Goal: Information Seeking & Learning: Learn about a topic

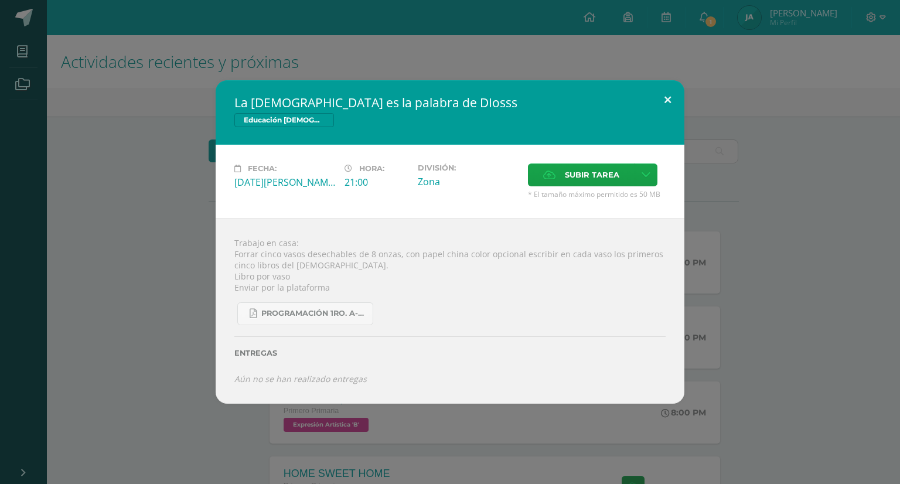
click at [666, 97] on button at bounding box center [667, 100] width 33 height 40
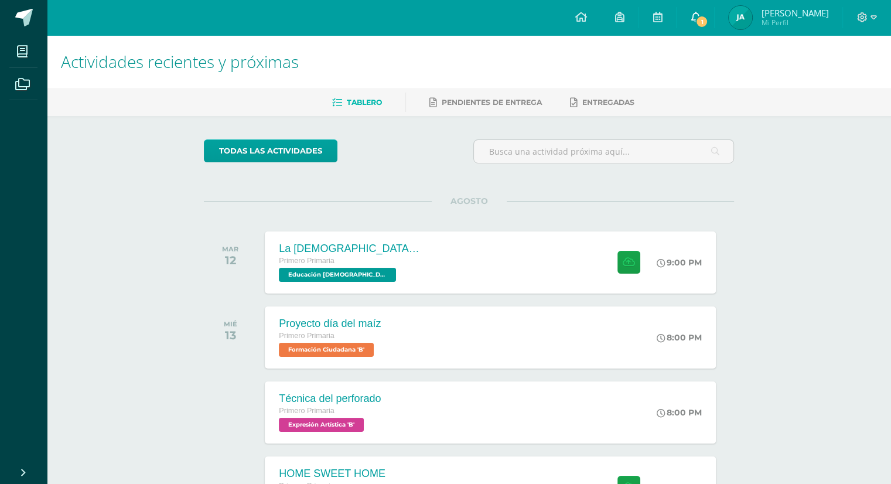
click at [696, 18] on span "1" at bounding box center [702, 21] width 13 height 13
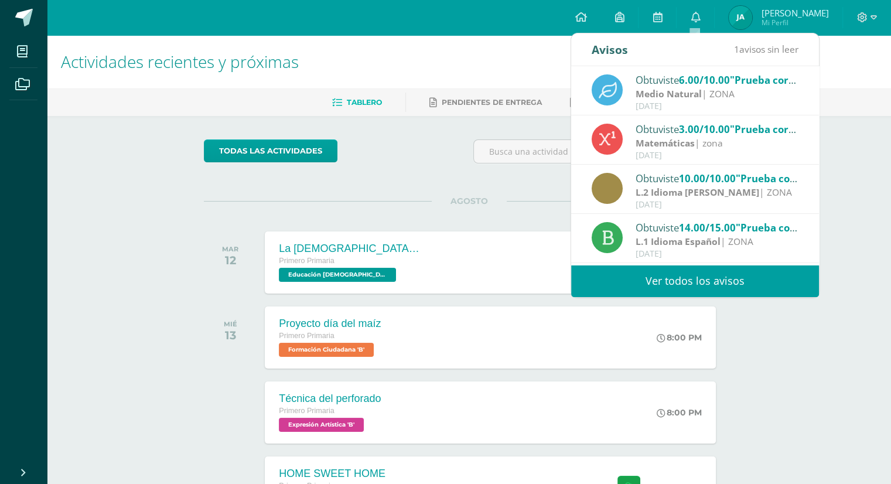
click at [685, 86] on span "6.00/10.00" at bounding box center [704, 79] width 51 height 13
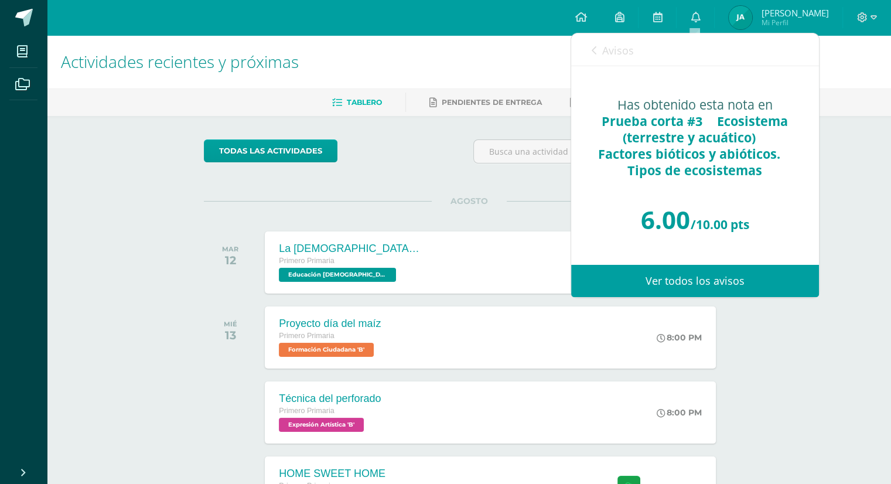
click at [716, 282] on link "Ver todos los avisos" at bounding box center [695, 281] width 248 height 32
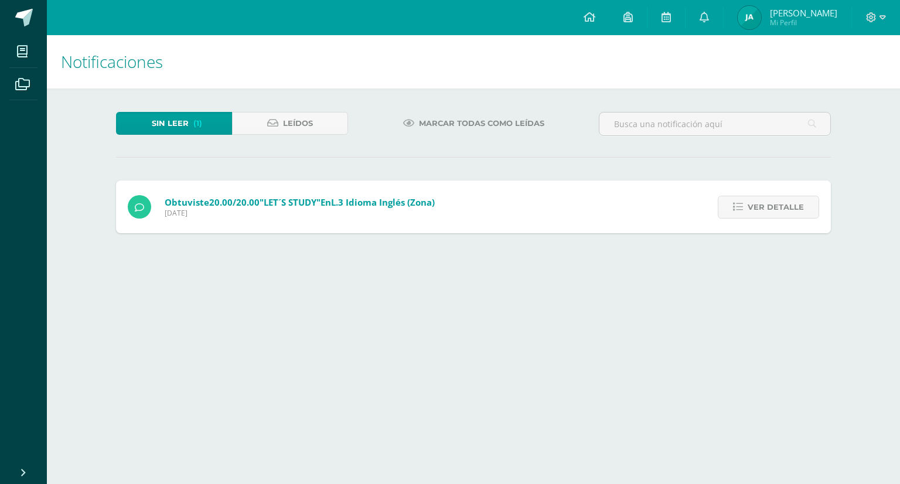
click at [716, 257] on html "Mis cursos Archivos Cerrar panel Computación Primero Primaria "B" Educación [DE…" at bounding box center [450, 128] width 900 height 257
click at [305, 120] on span "Leídos" at bounding box center [298, 124] width 30 height 22
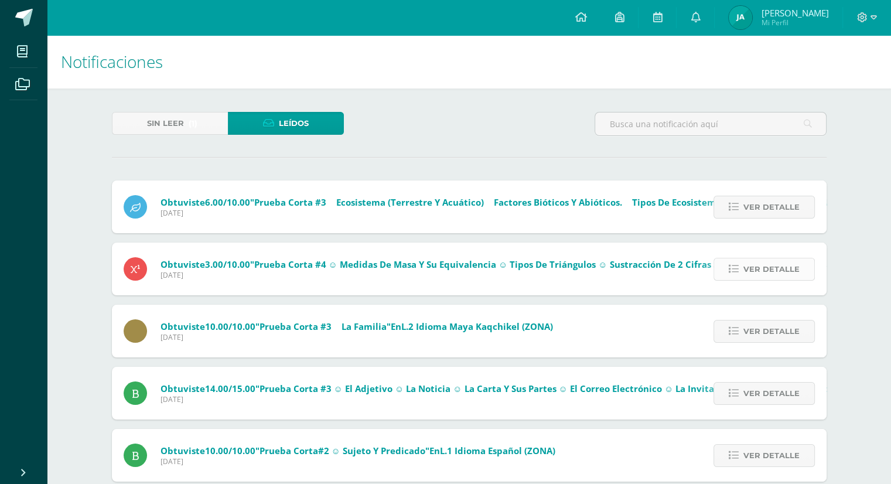
click at [773, 272] on span "Ver detalle" at bounding box center [772, 269] width 56 height 22
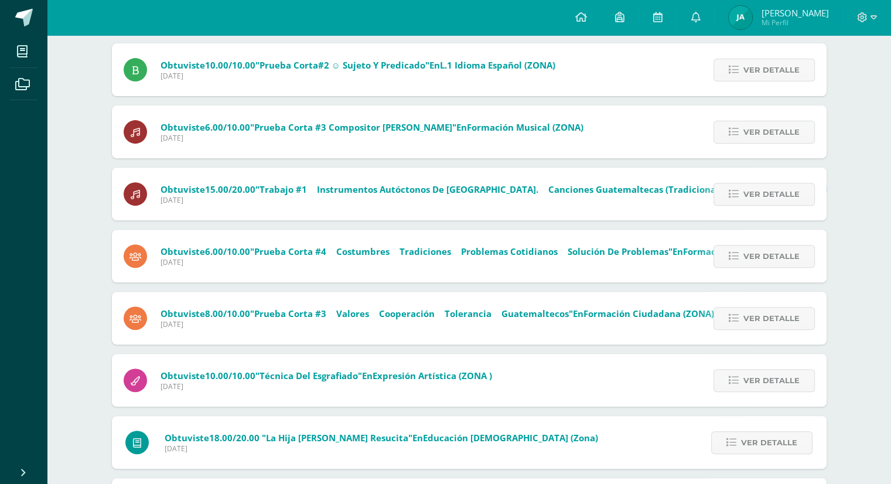
scroll to position [429, 0]
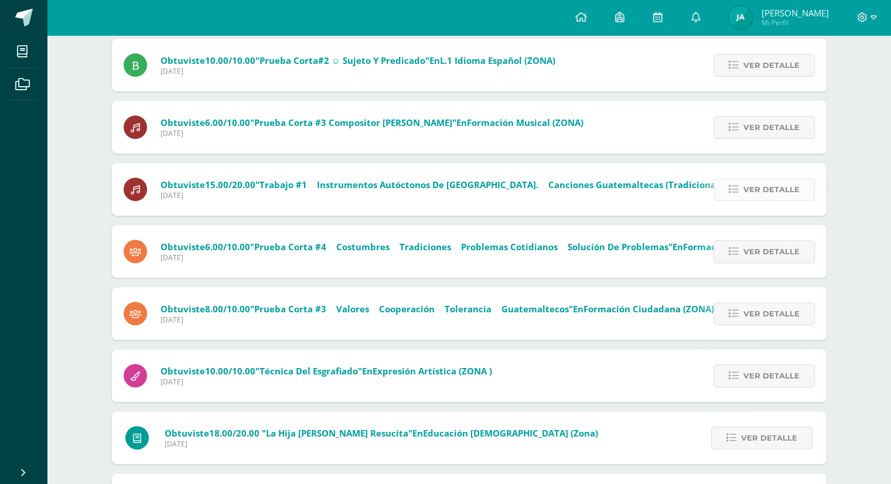
click at [727, 188] on link "Ver detalle" at bounding box center [764, 189] width 101 height 23
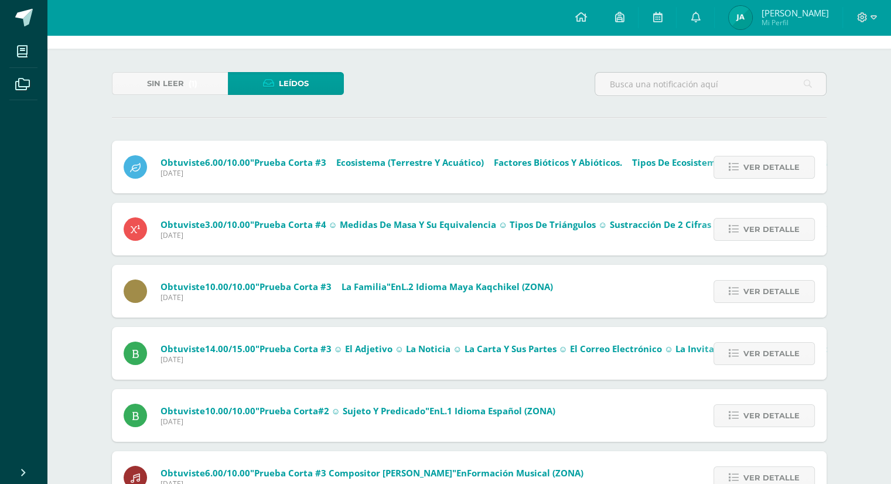
scroll to position [0, 0]
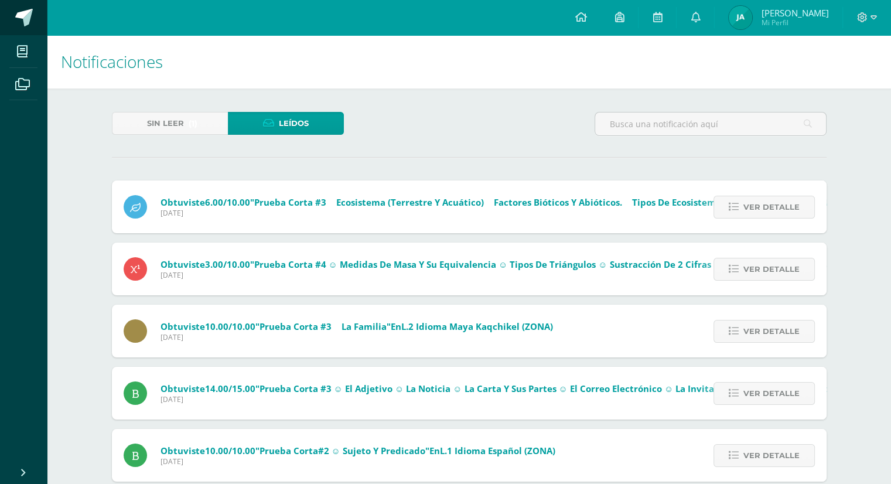
click at [18, 28] on link at bounding box center [23, 17] width 47 height 35
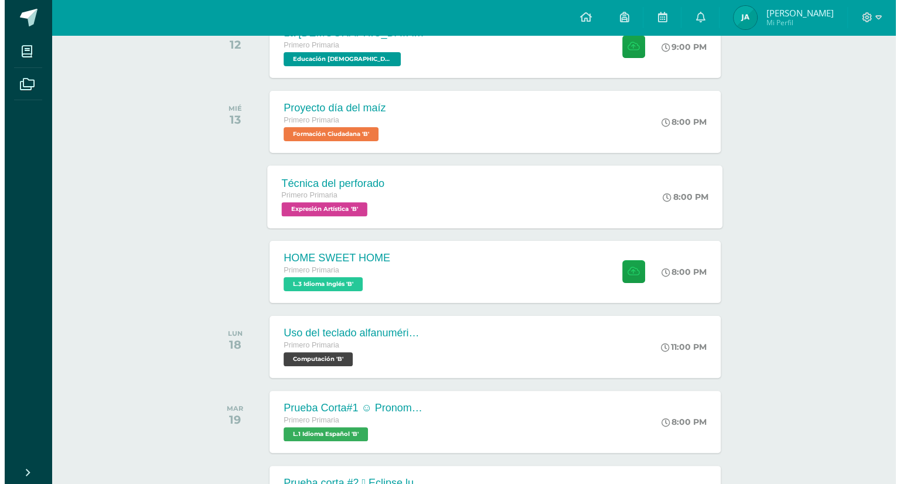
scroll to position [223, 0]
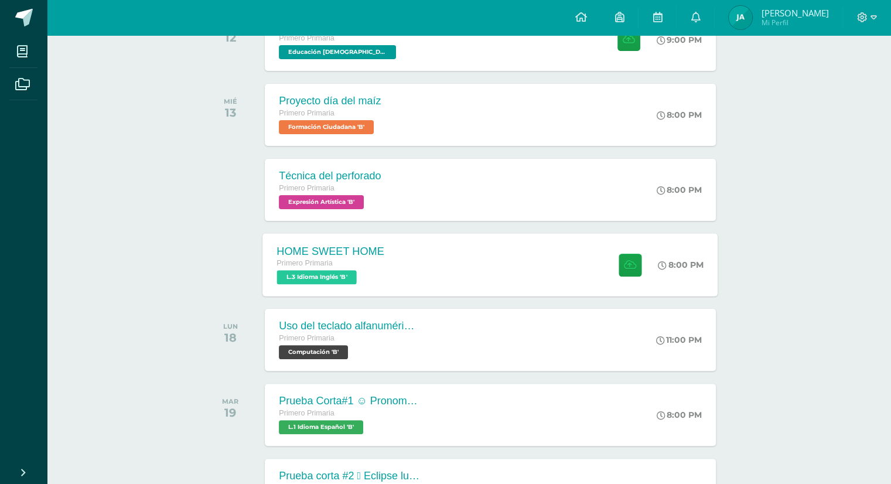
click at [433, 268] on div "HOME SWEET HOME Primero Primaria L.3 Idioma Inglés 'B' 8:00 PM HOME SWEET HOME …" at bounding box center [490, 264] width 455 height 63
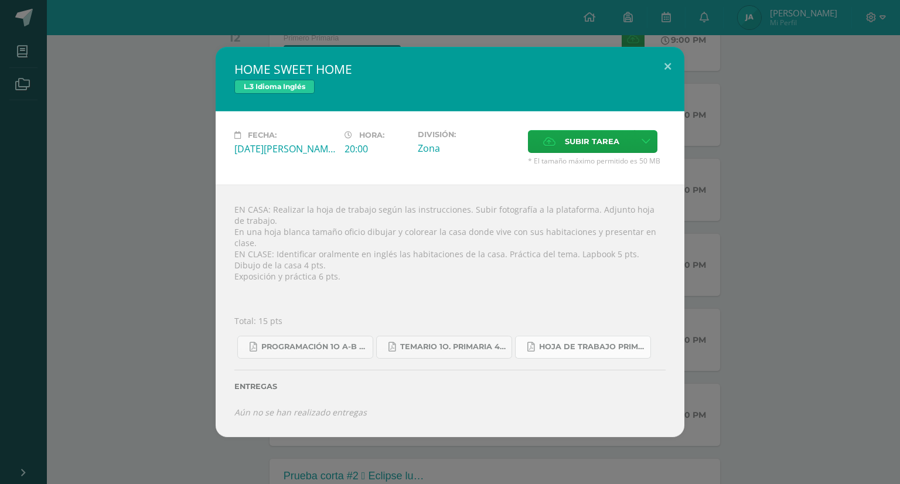
click at [564, 343] on span "Hoja de trabajo PRIMERO1.pdf" at bounding box center [591, 346] width 105 height 9
click at [322, 342] on span "Programación 1o A-B Inglés.pdf" at bounding box center [313, 346] width 105 height 9
